Goal: Task Accomplishment & Management: Manage account settings

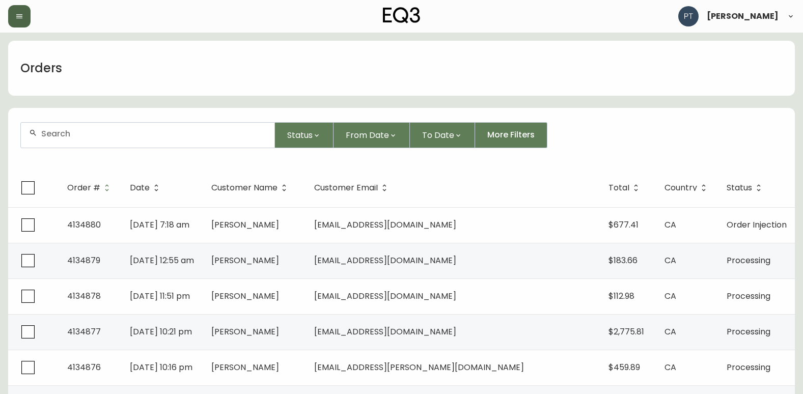
click at [12, 10] on button "button" at bounding box center [19, 16] width 22 height 22
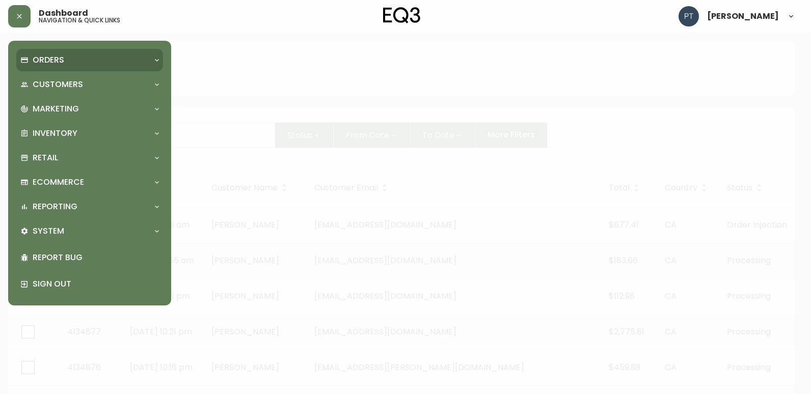
click at [35, 63] on p "Orders" at bounding box center [49, 59] width 32 height 11
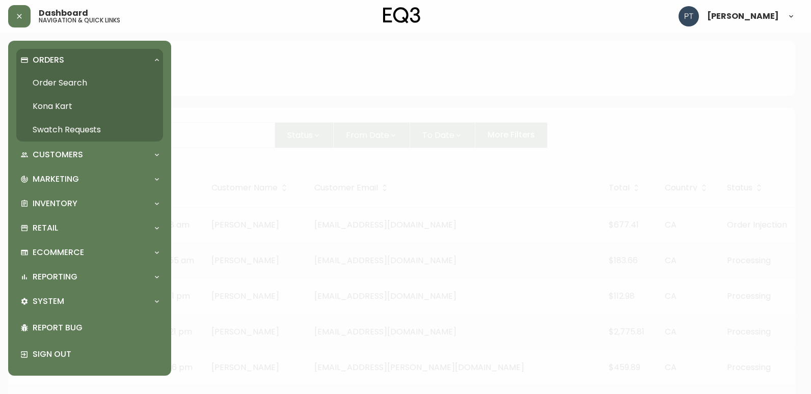
click at [76, 126] on link "Swatch Requests" at bounding box center [89, 129] width 147 height 23
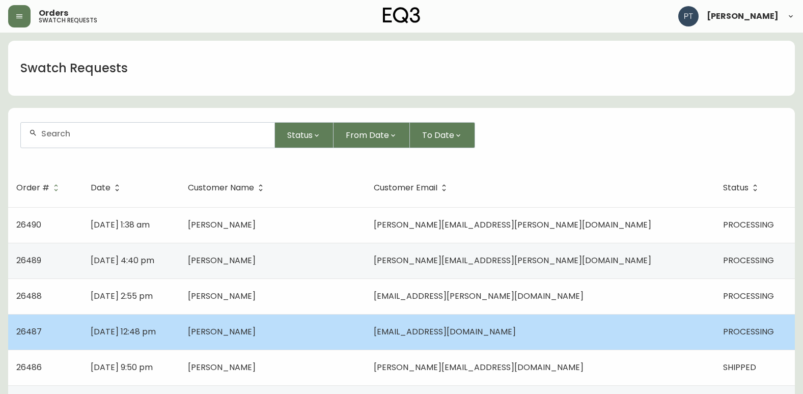
click at [366, 320] on td "[PERSON_NAME]" at bounding box center [273, 332] width 186 height 36
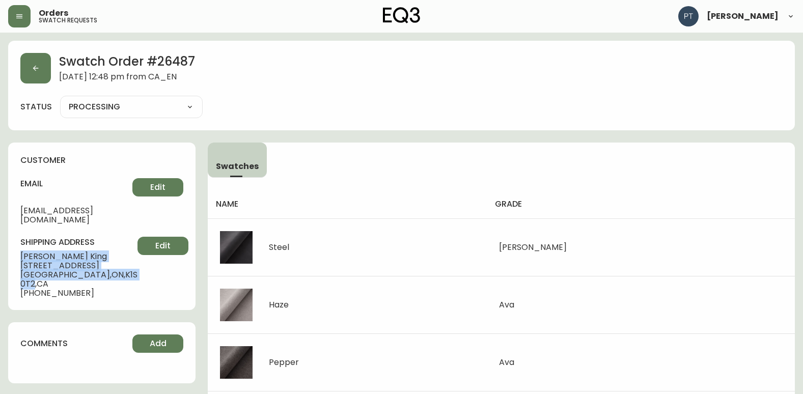
drag, startPoint x: 18, startPoint y: 246, endPoint x: 97, endPoint y: 268, distance: 82.3
click at [97, 268] on div "customer email [EMAIL_ADDRESS][DOMAIN_NAME] Edit shipping address [PERSON_NAME]…" at bounding box center [101, 227] width 187 height 168
copy div "[PERSON_NAME] [STREET_ADDRESS]"
click at [35, 61] on button "button" at bounding box center [35, 68] width 31 height 31
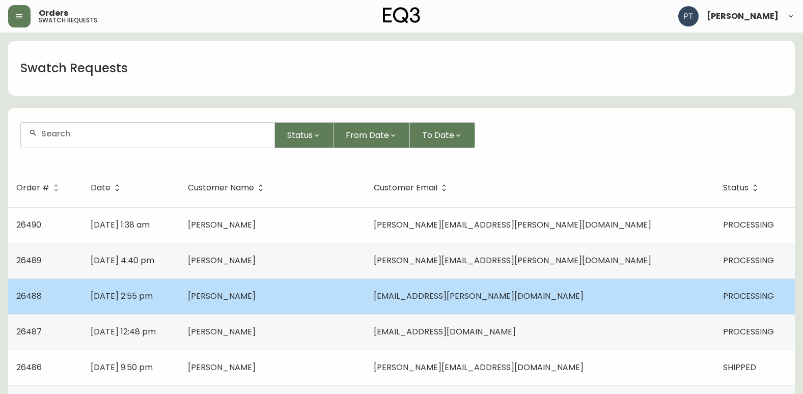
click at [256, 298] on span "[PERSON_NAME]" at bounding box center [222, 296] width 68 height 12
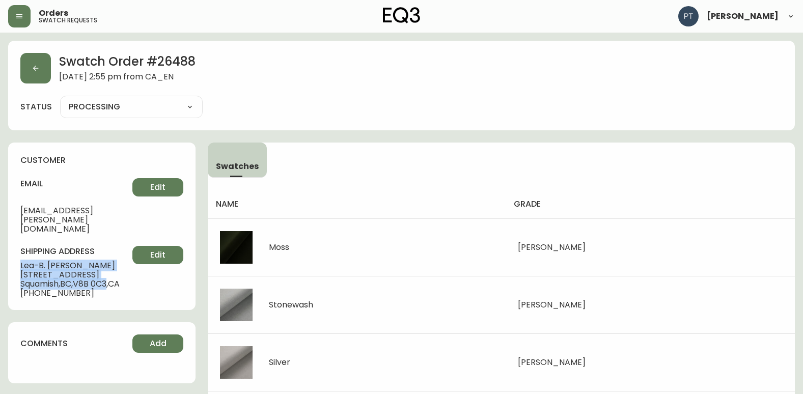
drag, startPoint x: 23, startPoint y: 248, endPoint x: 112, endPoint y: 279, distance: 93.9
click at [112, 279] on div "shipping address [PERSON_NAME][GEOGRAPHIC_DATA][STREET_ADDRESS] [PHONE_NUMBER] …" at bounding box center [101, 272] width 163 height 52
copy div "[PERSON_NAME] [STREET_ADDRESS]"
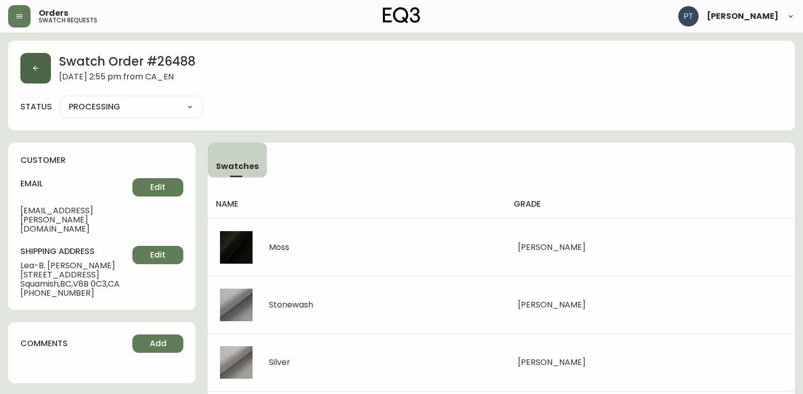
click at [52, 67] on div "Swatch Order # 26488 [DATE] 2:55 pm from CA_EN" at bounding box center [401, 68] width 762 height 31
click at [27, 67] on button "button" at bounding box center [35, 68] width 31 height 31
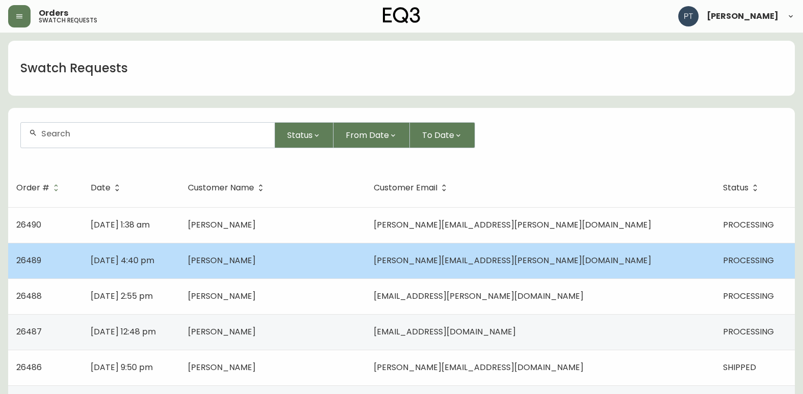
click at [179, 262] on td "[DATE] 4:40 pm" at bounding box center [130, 261] width 97 height 36
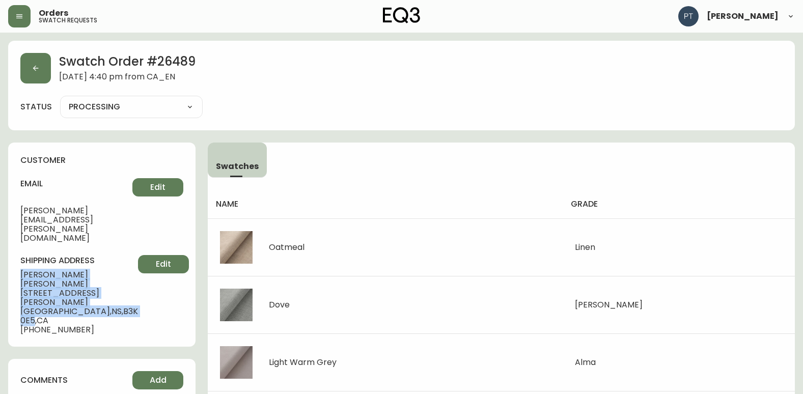
drag, startPoint x: 20, startPoint y: 241, endPoint x: 97, endPoint y: 264, distance: 80.6
click at [97, 264] on div "customer email [PERSON_NAME][EMAIL_ADDRESS][PERSON_NAME][DOMAIN_NAME] Edit ship…" at bounding box center [101, 245] width 187 height 204
copy div "[PERSON_NAME] [STREET_ADDRESS][PERSON_NAME]"
click at [36, 78] on button "button" at bounding box center [35, 68] width 31 height 31
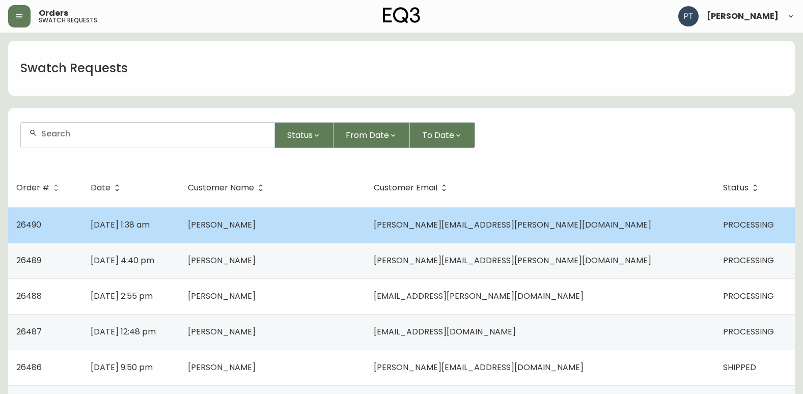
click at [179, 228] on td "[DATE] 1:38 am" at bounding box center [130, 225] width 97 height 36
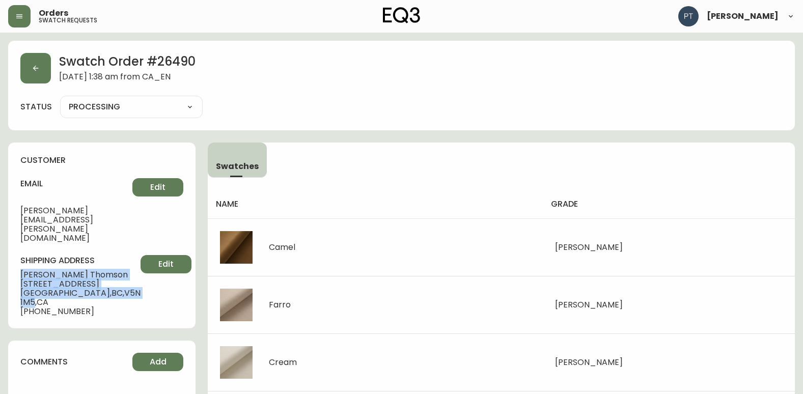
drag, startPoint x: 14, startPoint y: 248, endPoint x: 117, endPoint y: 267, distance: 104.7
click at [117, 267] on div "customer email [PERSON_NAME][EMAIL_ADDRESS][PERSON_NAME][DOMAIN_NAME] Edit ship…" at bounding box center [101, 236] width 187 height 186
copy div "[PERSON_NAME] [STREET_ADDRESS]"
click at [29, 68] on button "button" at bounding box center [35, 68] width 31 height 31
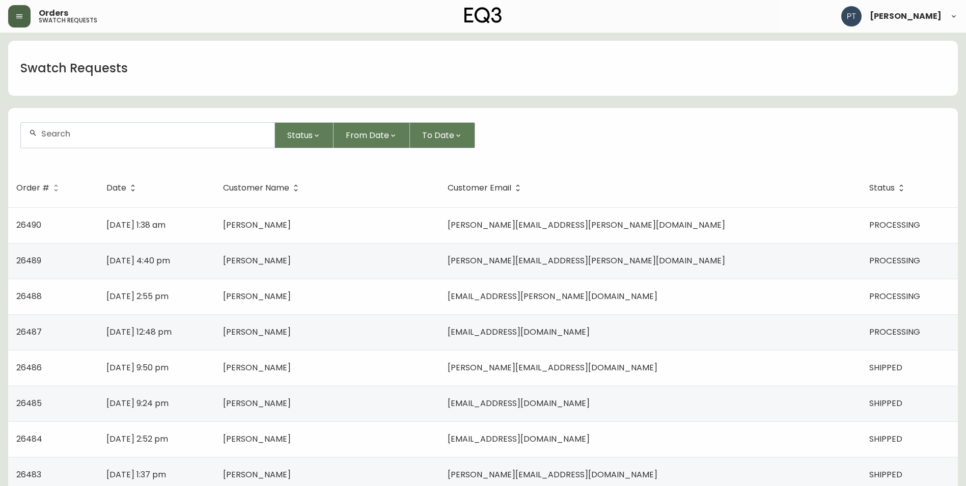
click at [11, 16] on button "button" at bounding box center [19, 16] width 22 height 22
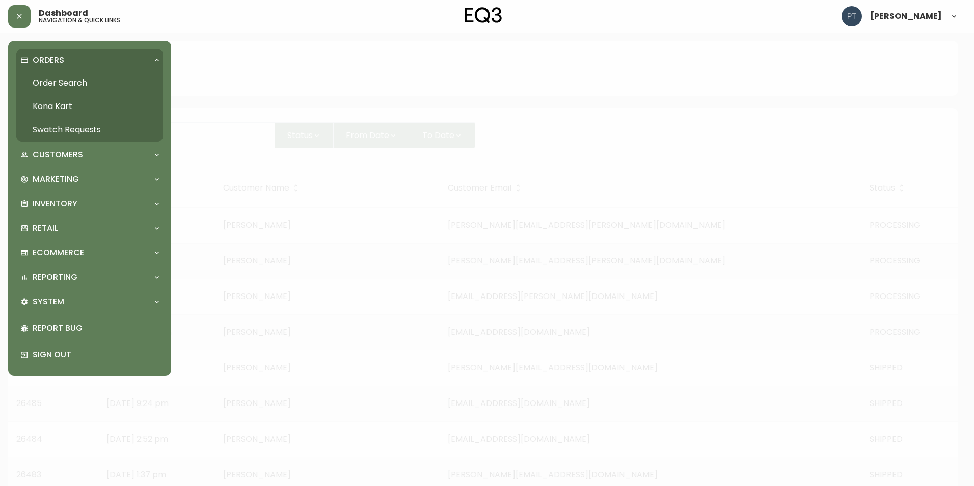
click at [83, 81] on link "Order Search" at bounding box center [89, 82] width 147 height 23
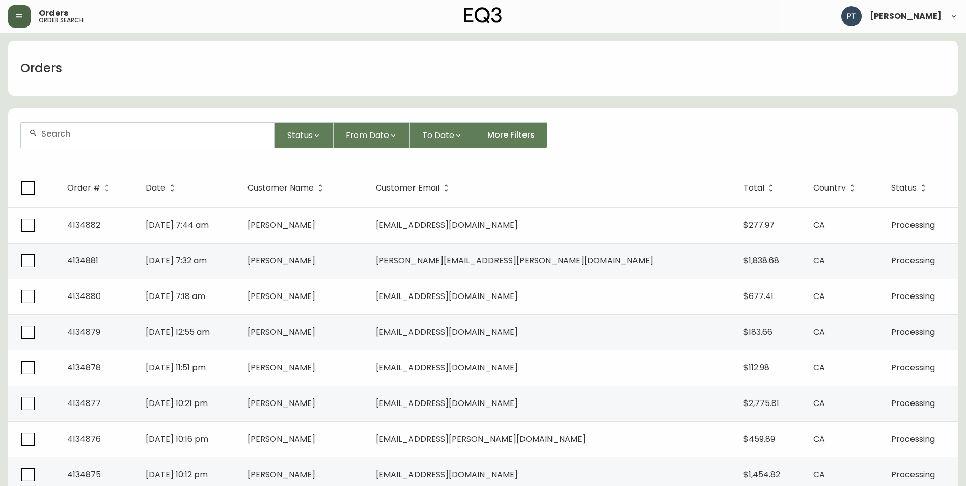
click at [11, 19] on button "button" at bounding box center [19, 16] width 22 height 22
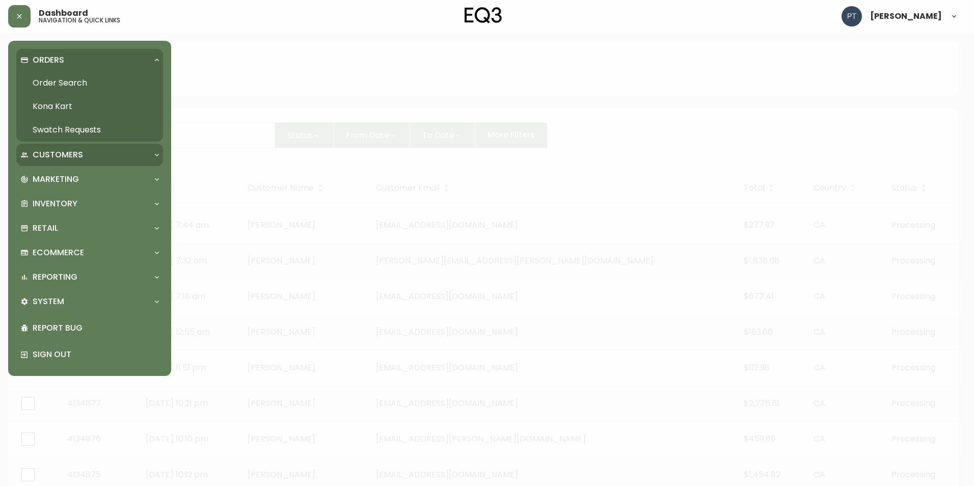
drag, startPoint x: 87, startPoint y: 132, endPoint x: 79, endPoint y: 147, distance: 16.4
click at [87, 131] on link "Swatch Requests" at bounding box center [89, 129] width 147 height 23
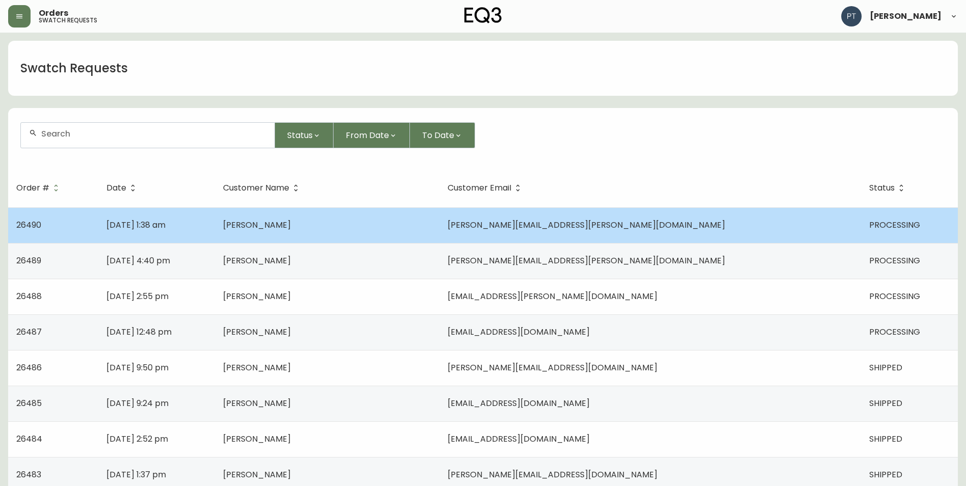
click at [409, 222] on td "[PERSON_NAME]" at bounding box center [327, 225] width 225 height 36
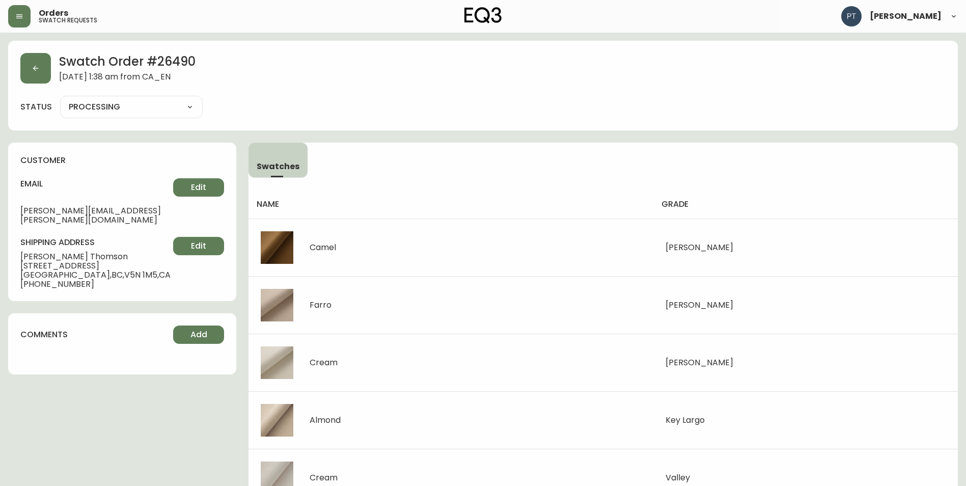
click at [174, 103] on select "PROCESSING SHIPPED CANCELLED" at bounding box center [131, 106] width 143 height 15
click at [60, 99] on select "PROCESSING SHIPPED CANCELLED" at bounding box center [131, 106] width 143 height 15
select select "PROCESSING"
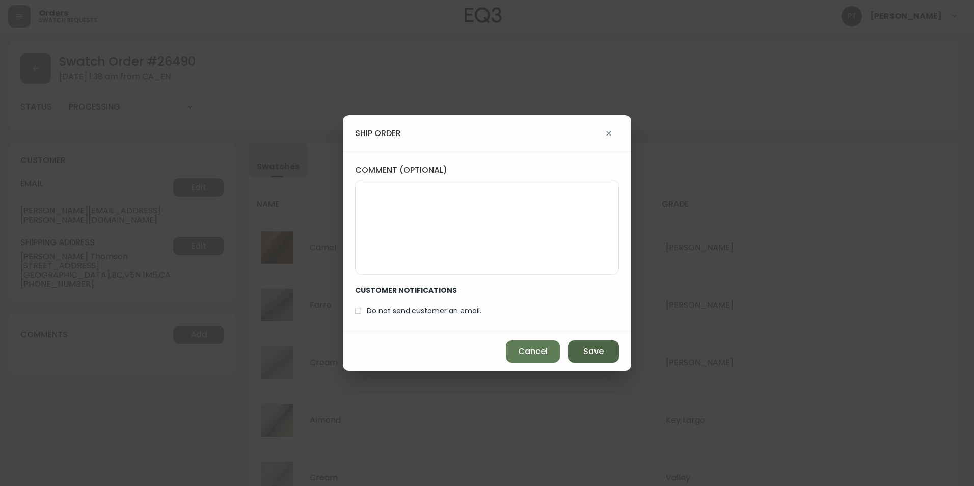
click at [573, 352] on button "Save" at bounding box center [593, 351] width 51 height 22
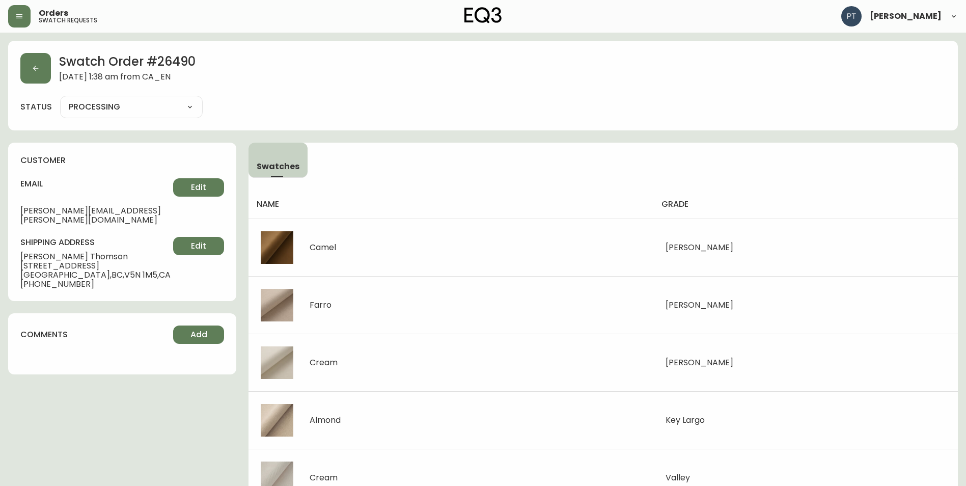
type input "SHIPPED"
select select "SHIPPED"
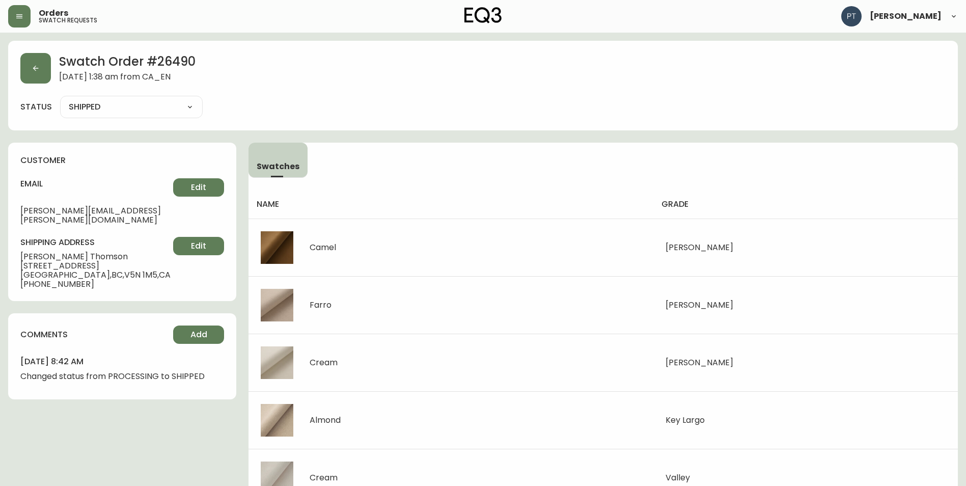
click at [18, 65] on div "Swatch Order # 26490 [DATE] 1:38 am from [GEOGRAPHIC_DATA] status SHIPPED SHIPP…" at bounding box center [483, 86] width 950 height 90
click at [26, 68] on button "button" at bounding box center [35, 68] width 31 height 31
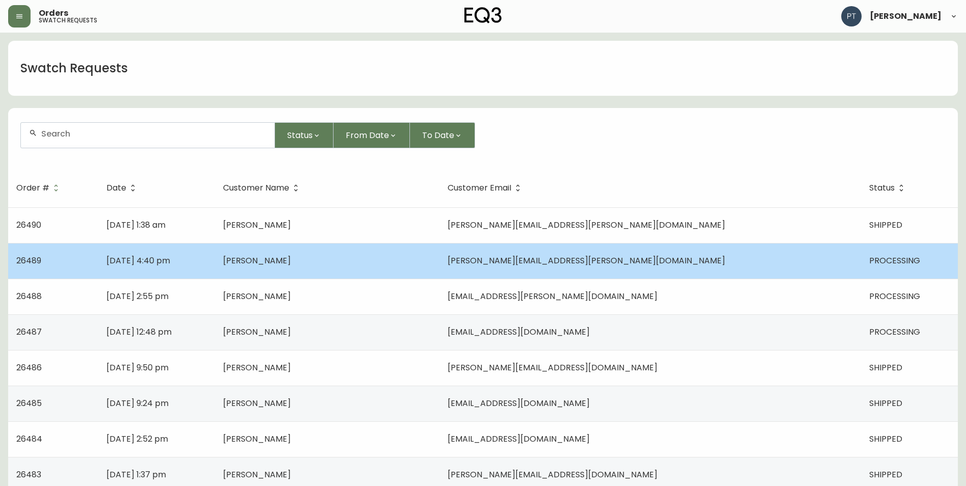
click at [424, 270] on td "[PERSON_NAME]" at bounding box center [327, 261] width 225 height 36
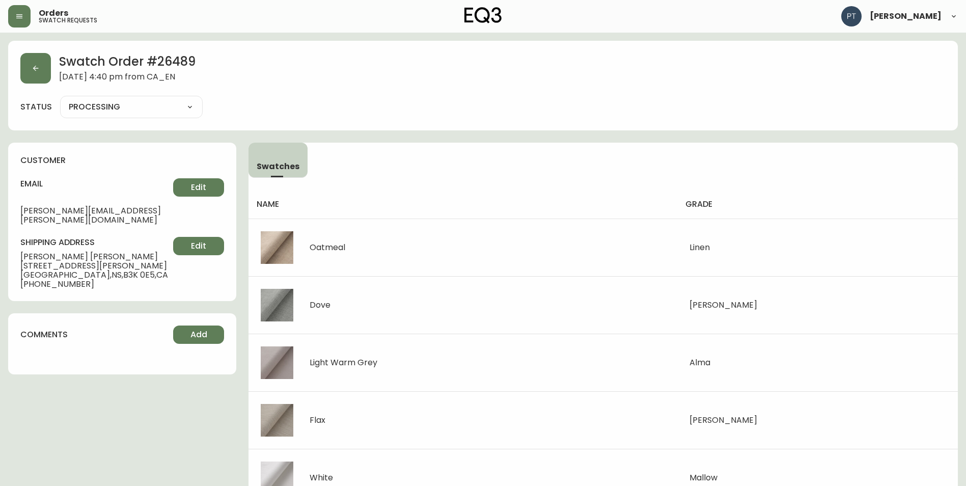
drag, startPoint x: 160, startPoint y: 108, endPoint x: 160, endPoint y: 116, distance: 7.6
click at [160, 108] on select "PROCESSING SHIPPED CANCELLED" at bounding box center [131, 106] width 143 height 15
click at [60, 99] on select "PROCESSING SHIPPED CANCELLED" at bounding box center [131, 106] width 143 height 15
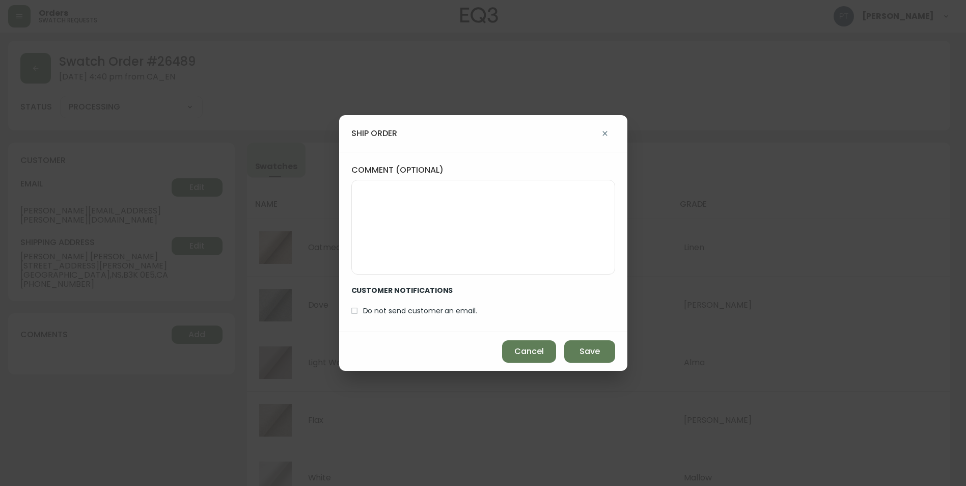
select select "PROCESSING"
click at [579, 343] on button "Save" at bounding box center [593, 351] width 51 height 22
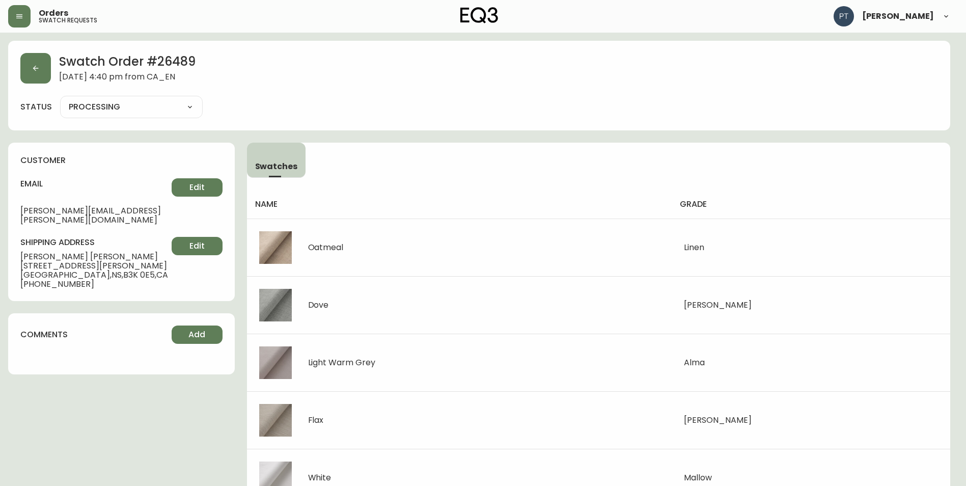
type input "SHIPPED"
select select "SHIPPED"
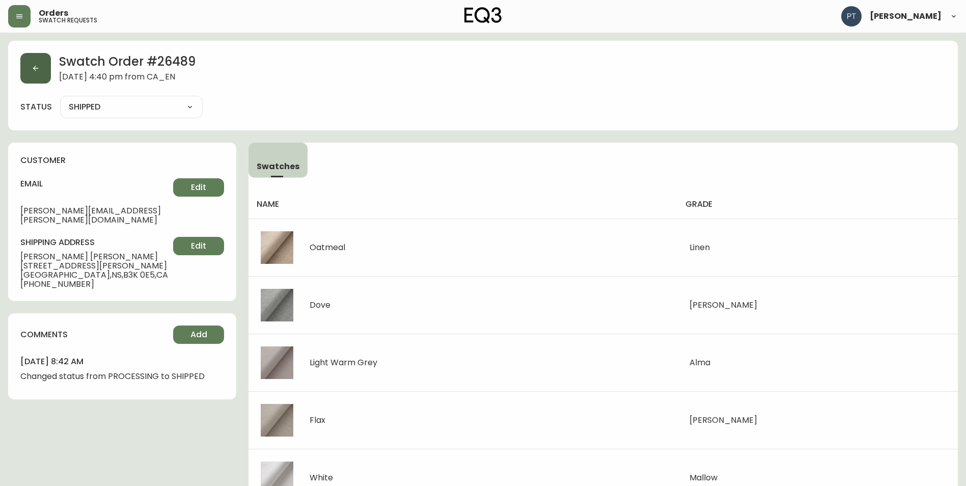
click at [45, 77] on button "button" at bounding box center [35, 68] width 31 height 31
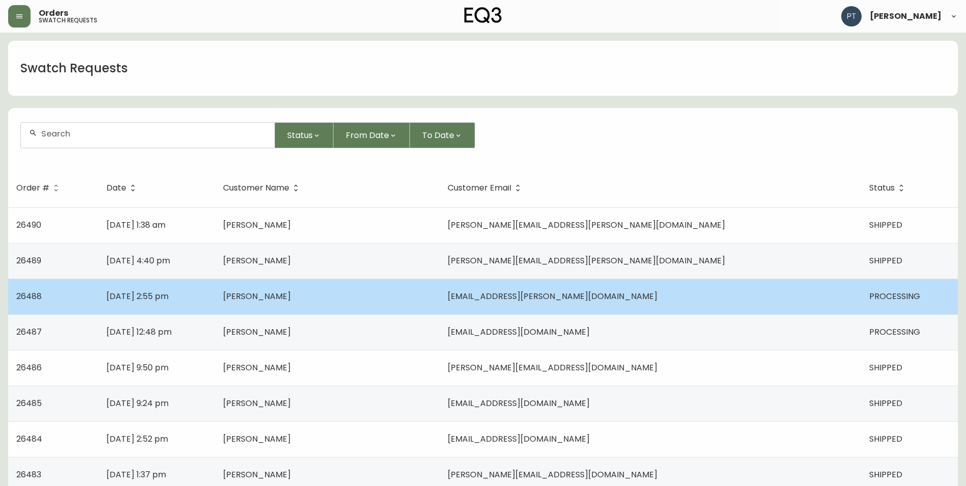
click at [439, 290] on td "[PERSON_NAME]" at bounding box center [327, 297] width 225 height 36
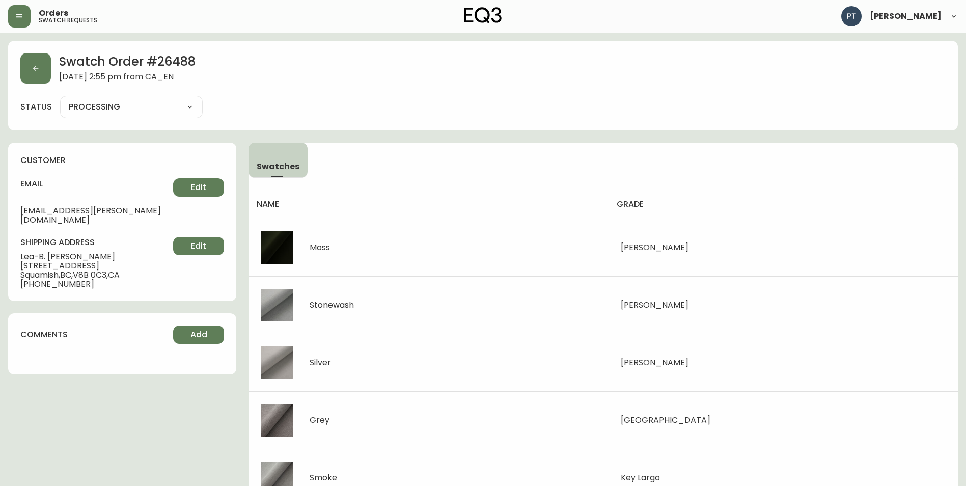
click at [173, 107] on select "PROCESSING SHIPPED CANCELLED" at bounding box center [131, 106] width 143 height 15
click at [60, 99] on select "PROCESSING SHIPPED CANCELLED" at bounding box center [131, 106] width 143 height 15
select select "PROCESSING"
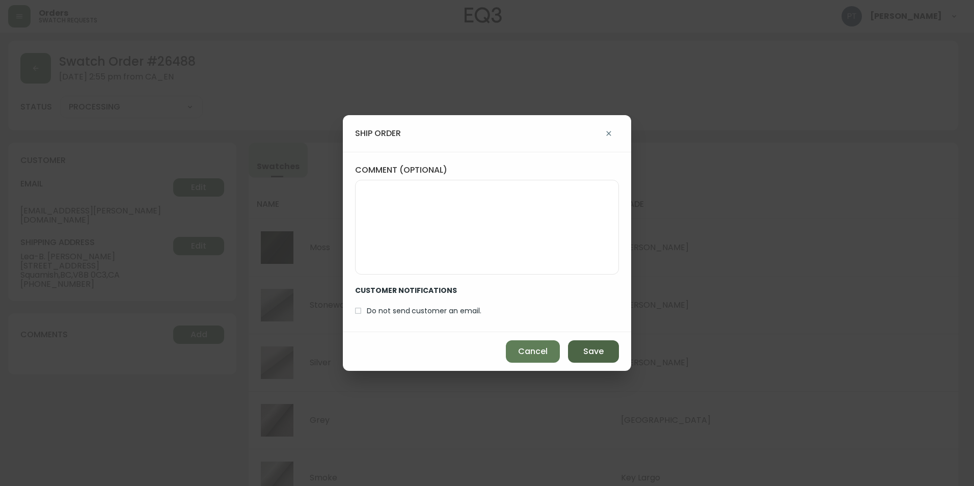
click at [599, 351] on span "Save" at bounding box center [593, 351] width 20 height 11
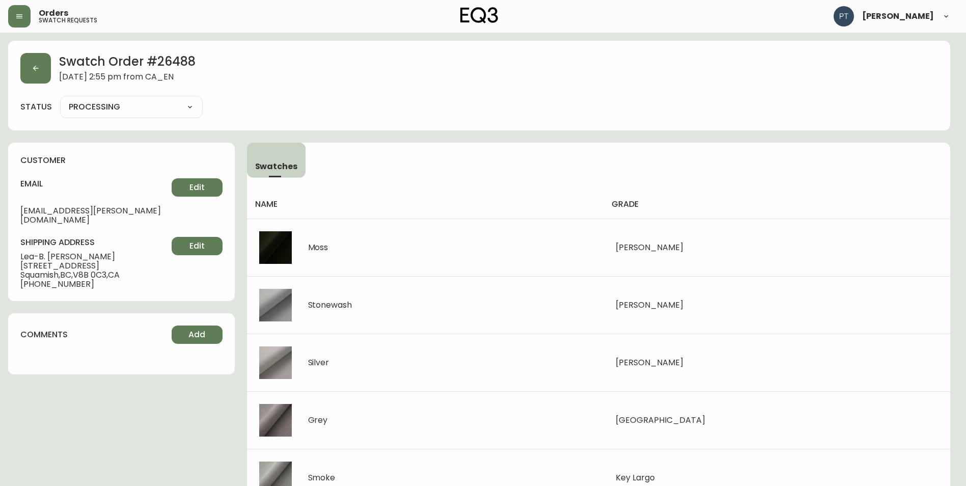
type input "SHIPPED"
select select "SHIPPED"
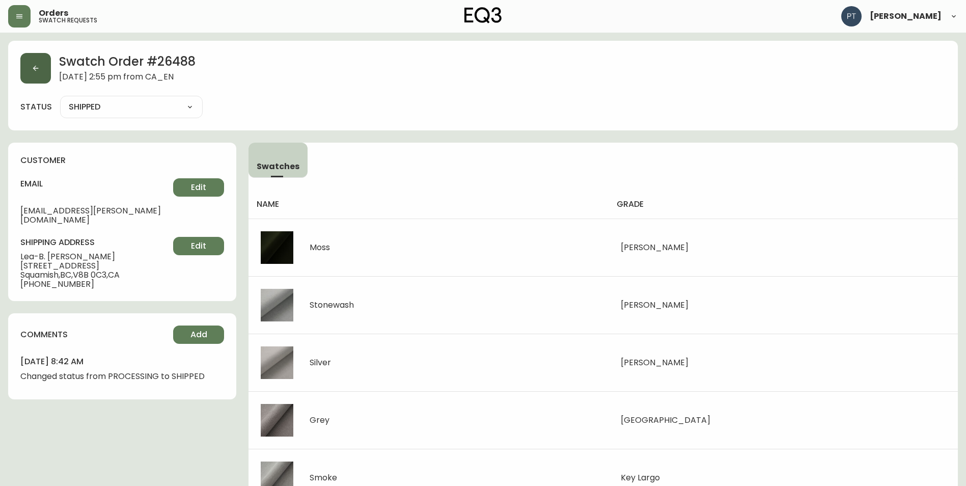
click at [31, 61] on button "button" at bounding box center [35, 68] width 31 height 31
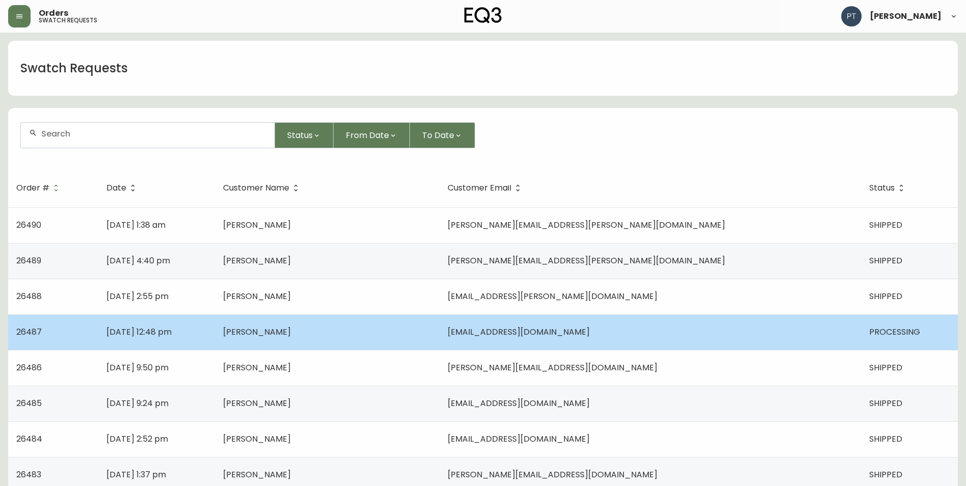
click at [439, 329] on td "[PERSON_NAME]" at bounding box center [327, 332] width 225 height 36
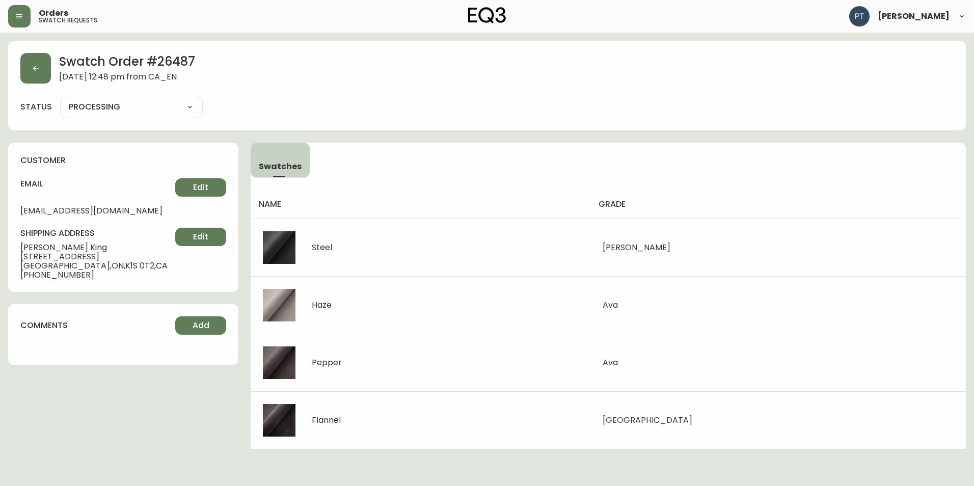
click at [186, 101] on select "PROCESSING SHIPPED CANCELLED" at bounding box center [131, 106] width 143 height 15
click at [60, 99] on select "PROCESSING SHIPPED CANCELLED" at bounding box center [131, 106] width 143 height 15
select select "PROCESSING"
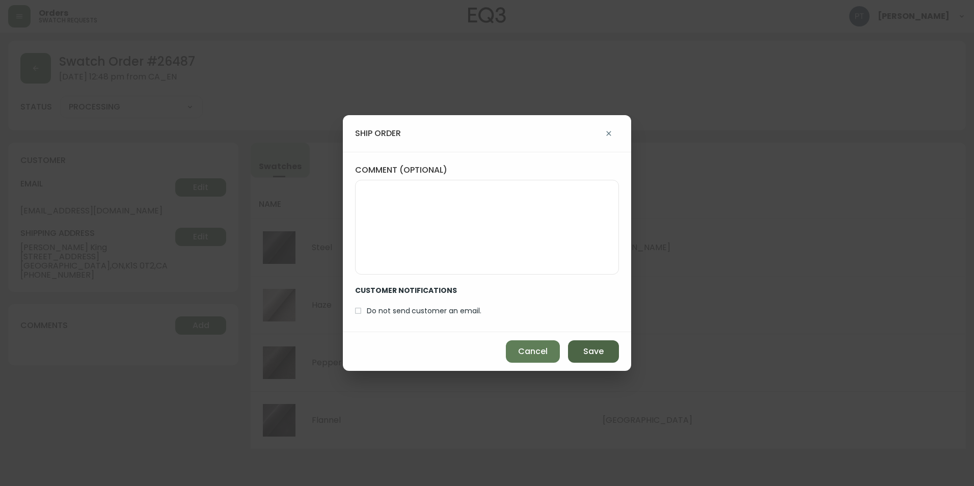
click at [603, 342] on button "Save" at bounding box center [593, 351] width 51 height 22
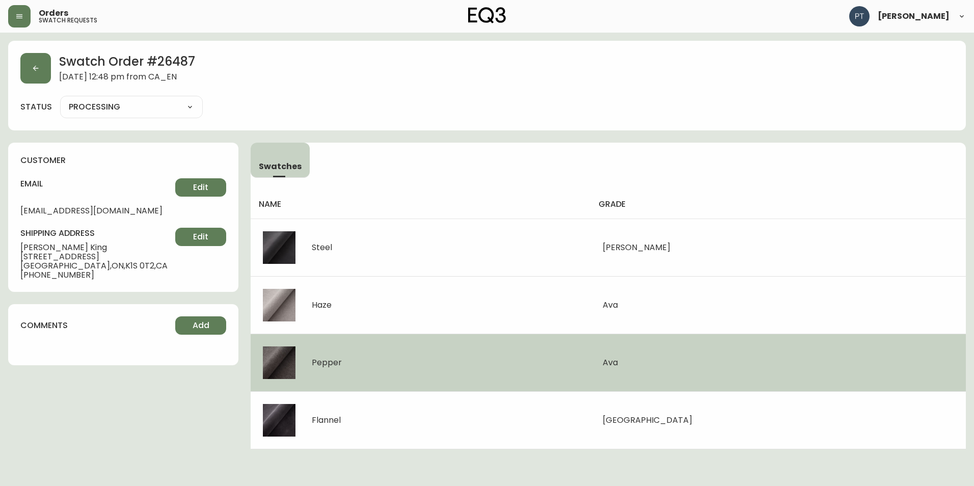
type input "SHIPPED"
select select "SHIPPED"
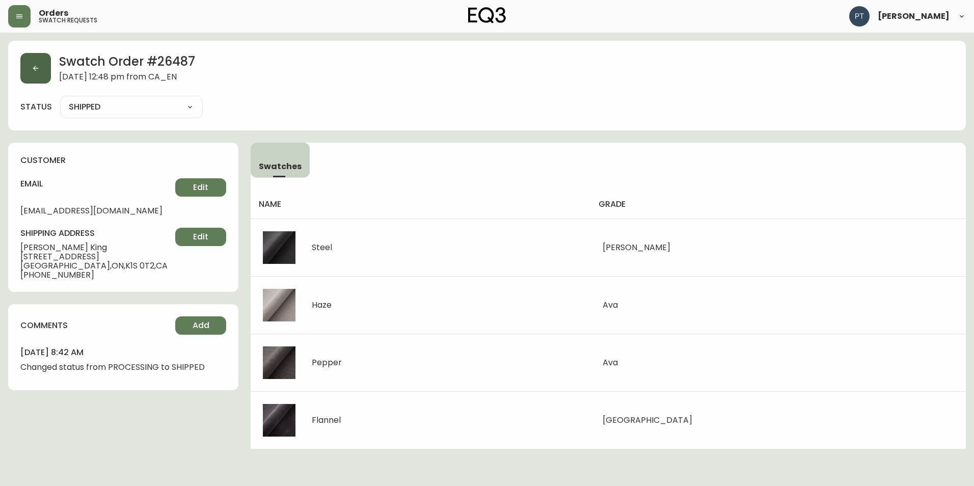
click at [43, 74] on button "button" at bounding box center [35, 68] width 31 height 31
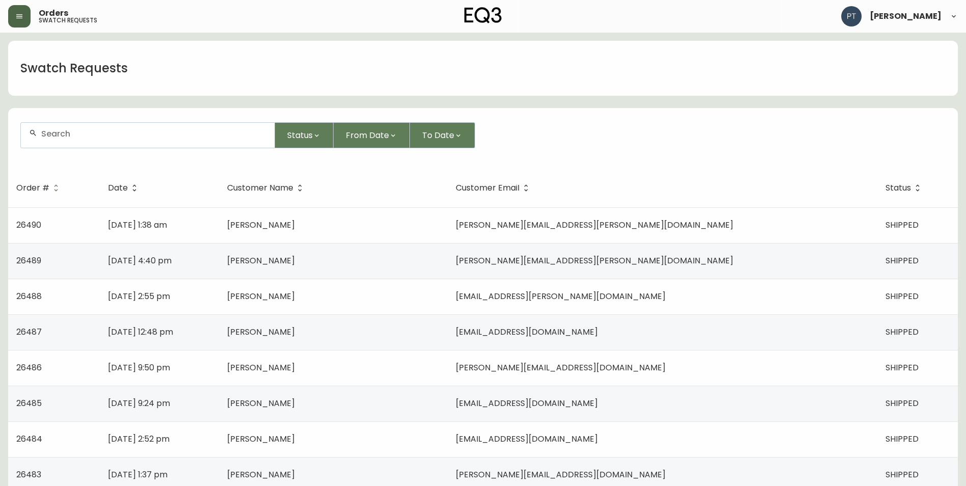
click at [17, 16] on icon "button" at bounding box center [19, 16] width 8 height 8
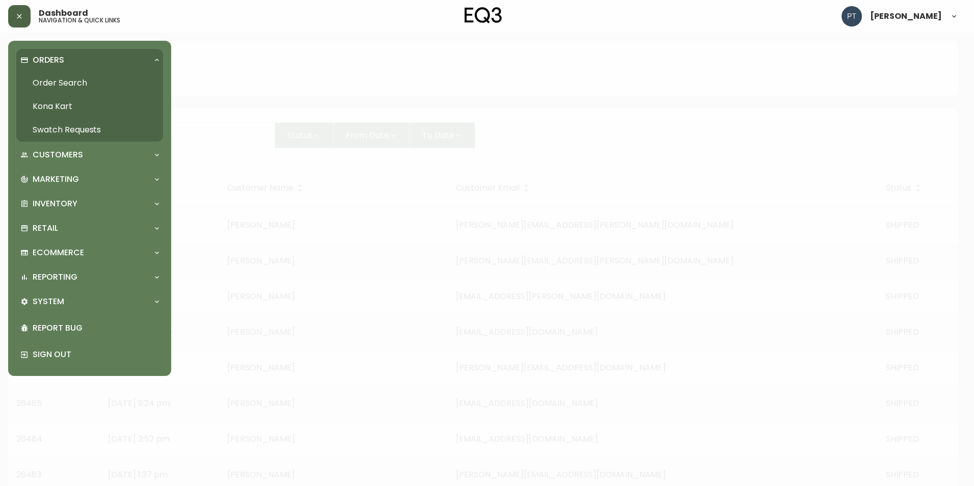
click at [43, 80] on link "Order Search" at bounding box center [89, 82] width 147 height 23
